Goal: Task Accomplishment & Management: Complete application form

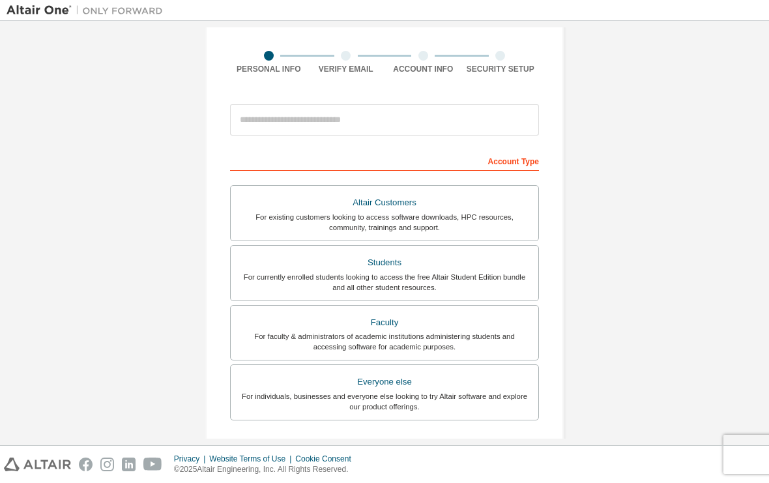
scroll to position [91, 0]
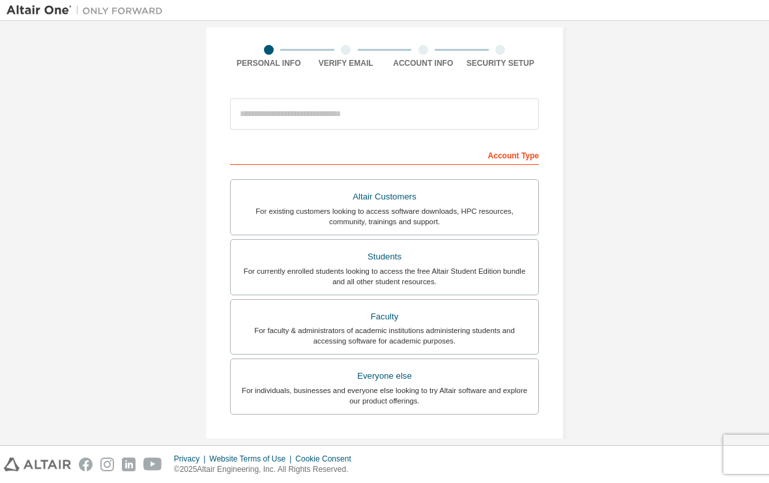
click at [290, 308] on div "Faculty" at bounding box center [385, 317] width 292 height 18
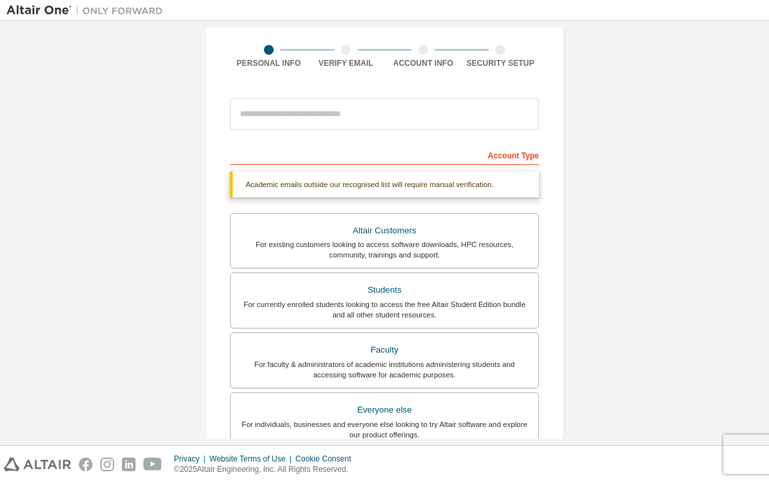
click at [274, 300] on div "For currently enrolled students looking to access the free Altair Student Editi…" at bounding box center [385, 309] width 292 height 21
click at [274, 297] on div "Students" at bounding box center [385, 290] width 292 height 18
click at [373, 292] on div "Students" at bounding box center [385, 290] width 292 height 18
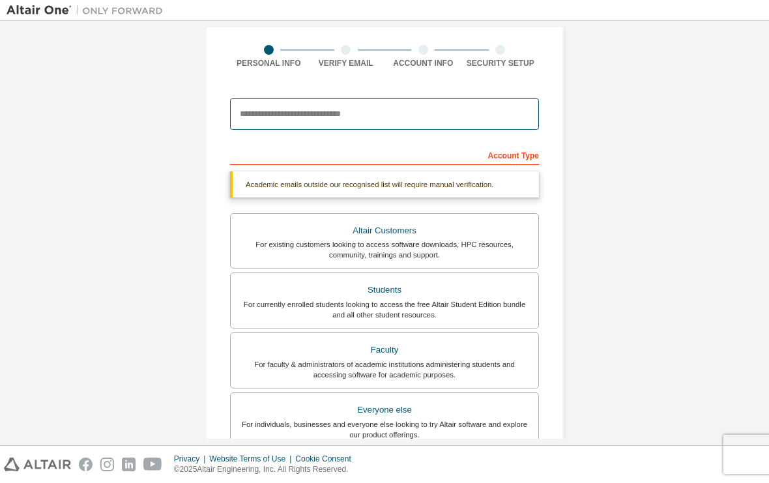
click at [261, 113] on input "email" at bounding box center [384, 113] width 309 height 31
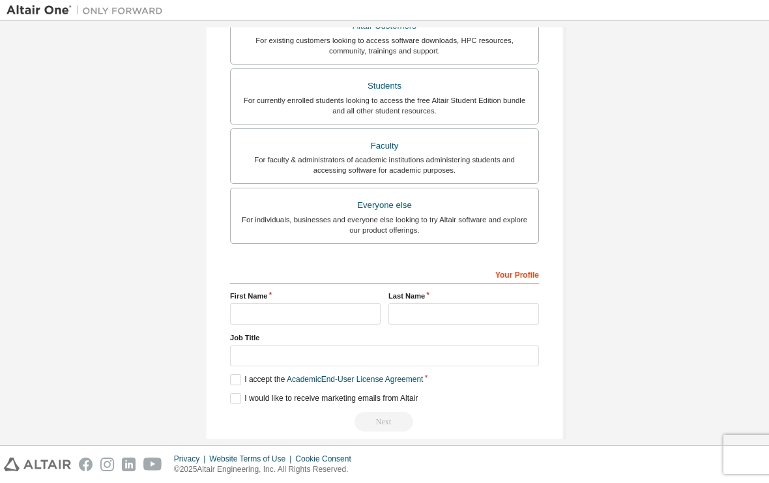
scroll to position [261, 0]
type input "**********"
click at [268, 322] on input "text" at bounding box center [305, 315] width 151 height 22
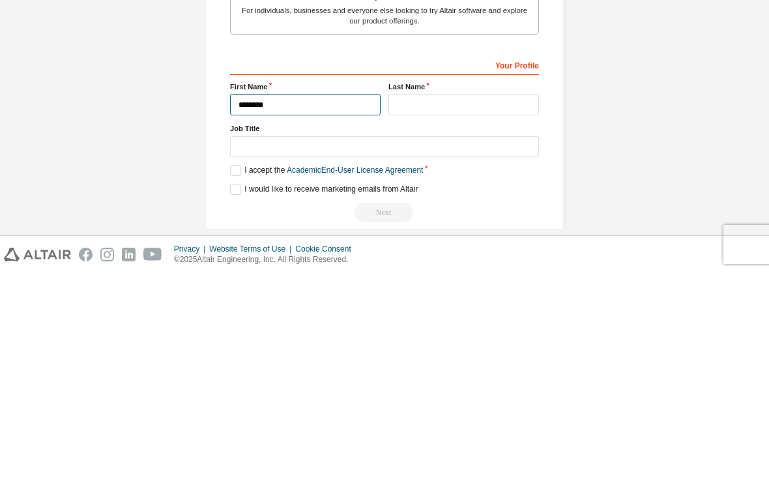
type input "********"
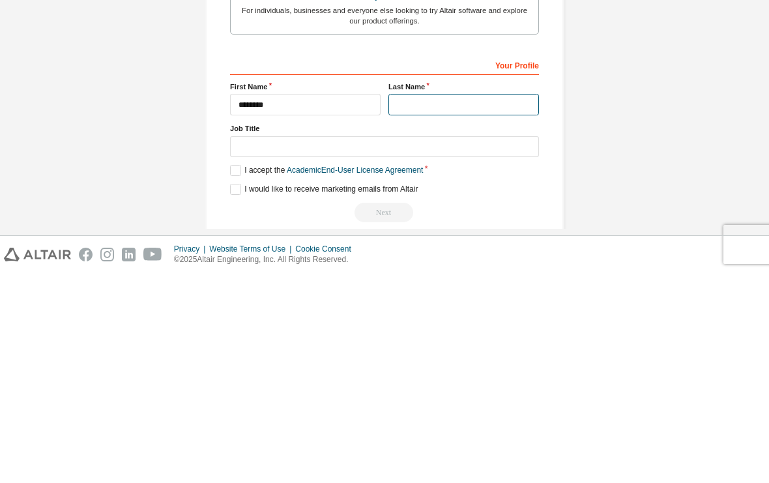
click at [467, 304] on input "text" at bounding box center [463, 315] width 151 height 22
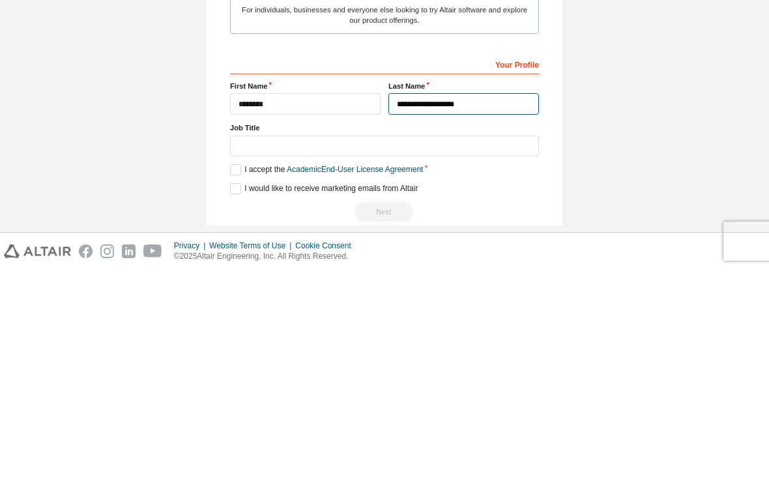
type input "**********"
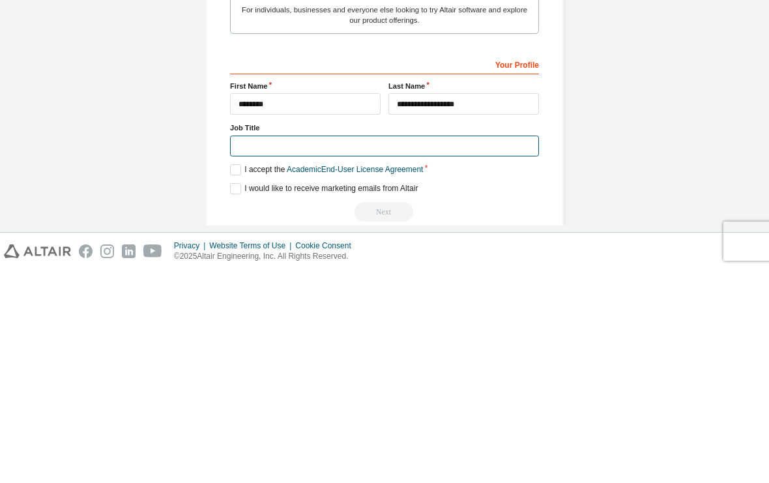
click at [271, 349] on input "text" at bounding box center [384, 360] width 309 height 22
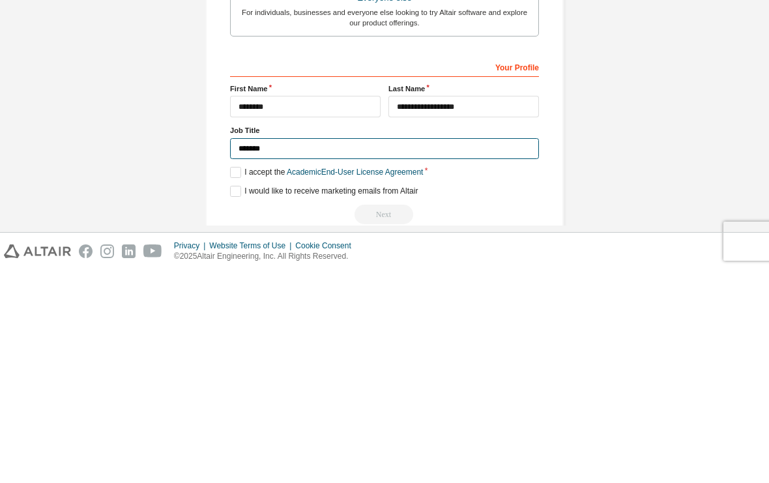
type input "*******"
click at [253, 380] on label "I accept the Academic End-User License Agreement" at bounding box center [326, 385] width 193 height 11
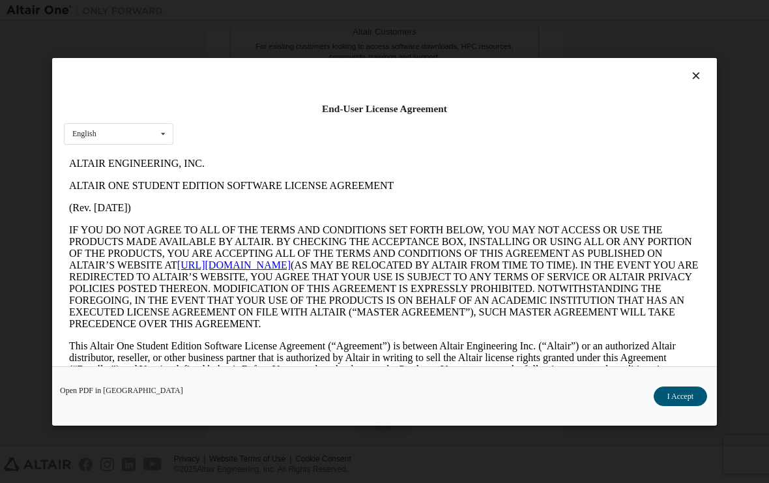
scroll to position [0, 0]
click at [678, 405] on button "I Accept" at bounding box center [680, 396] width 53 height 20
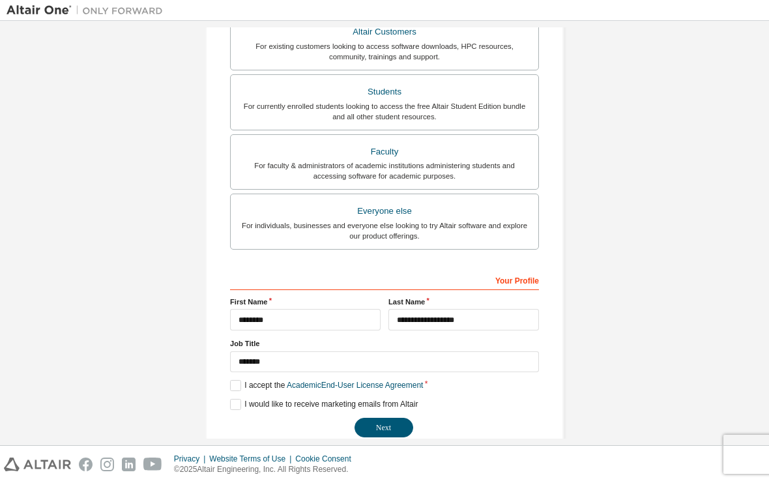
click at [380, 418] on button "Next" at bounding box center [383, 428] width 59 height 20
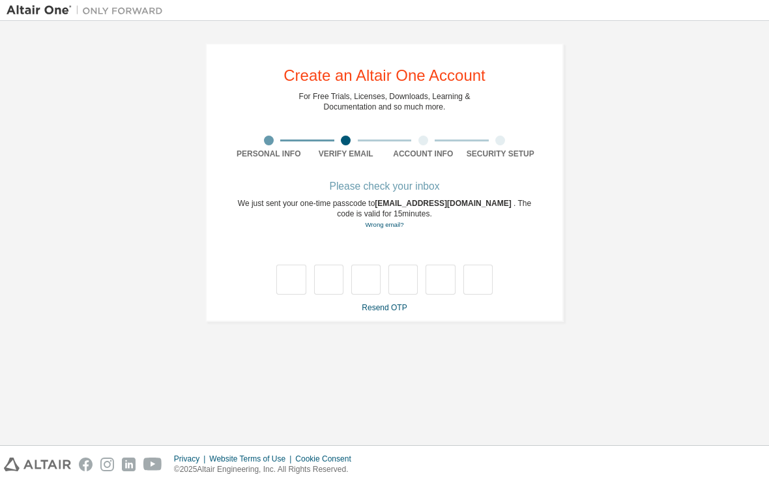
click at [390, 303] on link "Resend OTP" at bounding box center [384, 307] width 45 height 9
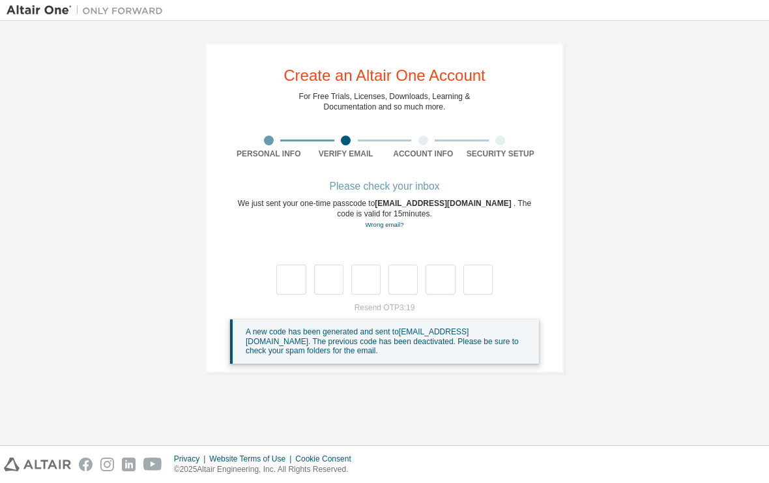
click at [396, 327] on span "A new code has been generated and sent to jirapornp68@nu.ac.th . The previous c…" at bounding box center [382, 341] width 273 height 28
click at [395, 327] on span "A new code has been generated and sent to jirapornp68@nu.ac.th . The previous c…" at bounding box center [382, 341] width 273 height 28
click at [405, 302] on div "Resend OTP 3:18 A new code has been generated and sent to jirapornp68@nu.ac.th …" at bounding box center [384, 332] width 309 height 61
click at [379, 303] on link "Resend OTP" at bounding box center [384, 307] width 45 height 9
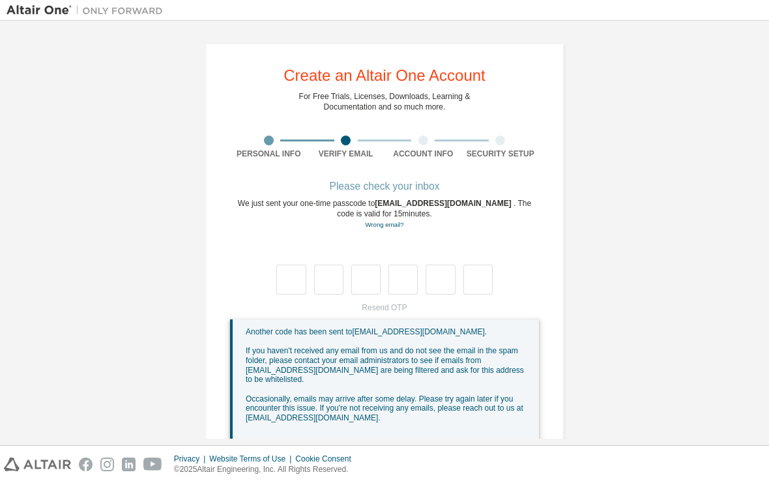
click at [381, 302] on div "Resend OTP Another code has been sent to jirapornp68@nu.ac.th . If you haven't …" at bounding box center [384, 370] width 309 height 137
click at [390, 302] on div "Resend OTP Another code has been sent to jirapornp68@nu.ac.th . If you haven't …" at bounding box center [384, 370] width 309 height 137
click at [379, 302] on div "Resend OTP Another code has been sent to jirapornp68@nu.ac.th . If you haven't …" at bounding box center [384, 370] width 309 height 137
click at [378, 302] on div "Resend OTP Another code has been sent to jirapornp68@nu.ac.th . If you haven't …" at bounding box center [384, 370] width 309 height 137
click at [379, 302] on div "Resend OTP Another code has been sent to jirapornp68@nu.ac.th . If you haven't …" at bounding box center [384, 370] width 309 height 137
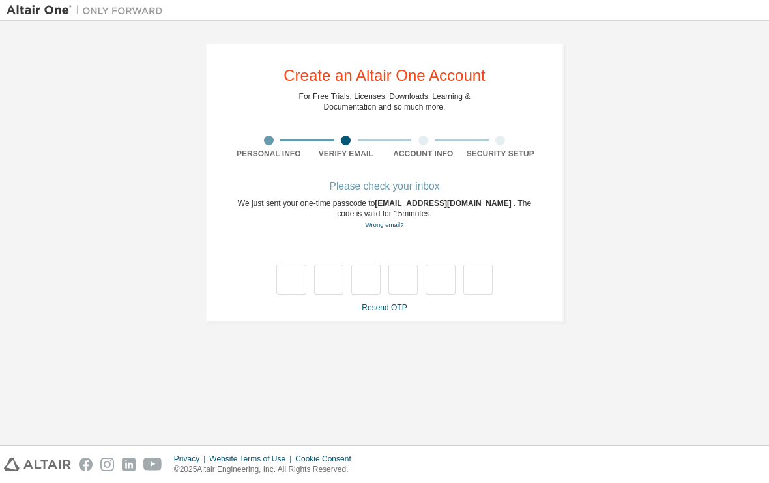
click at [381, 303] on link "Resend OTP" at bounding box center [384, 307] width 45 height 9
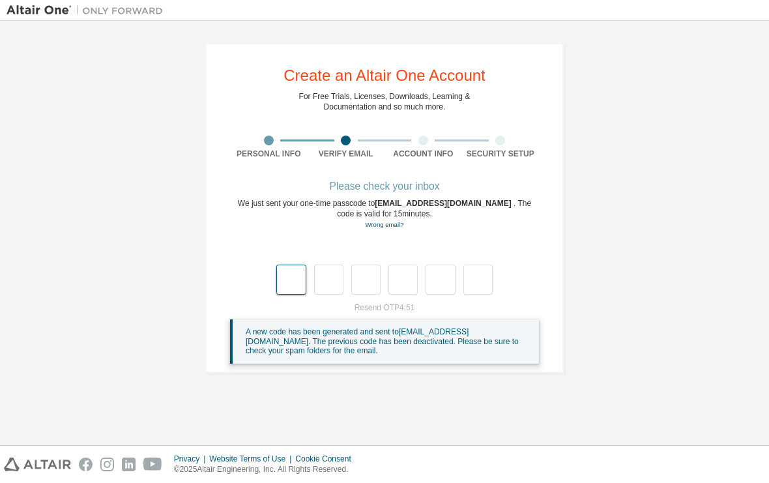
click at [304, 265] on input "text" at bounding box center [290, 280] width 29 height 30
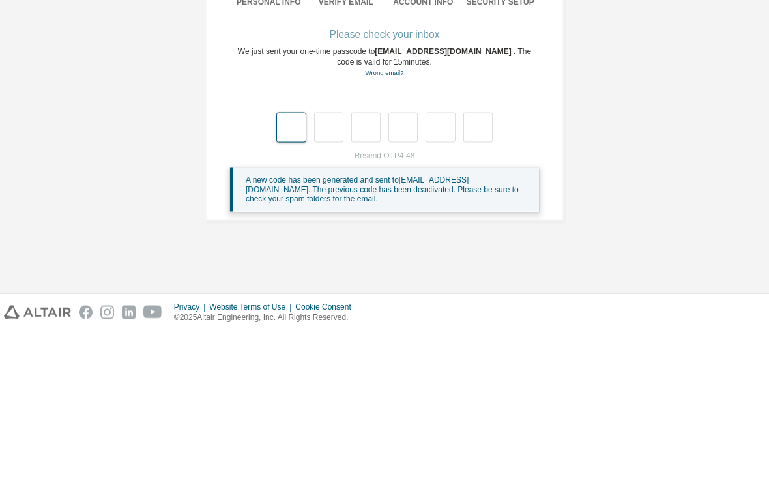
type input "*"
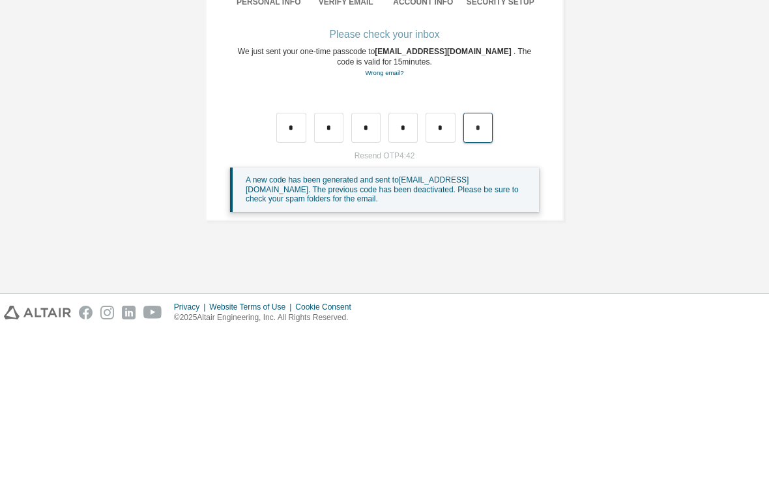
type input "*"
